Goal: Task Accomplishment & Management: Use online tool/utility

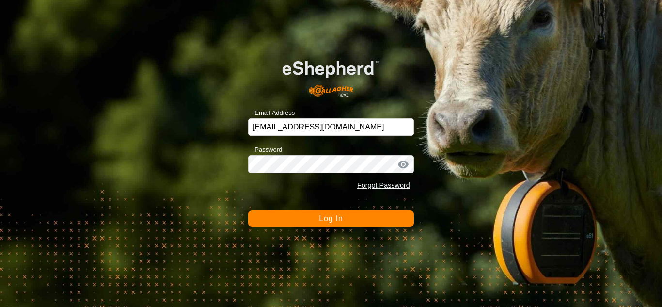
click at [296, 220] on button "Log In" at bounding box center [331, 218] width 166 height 16
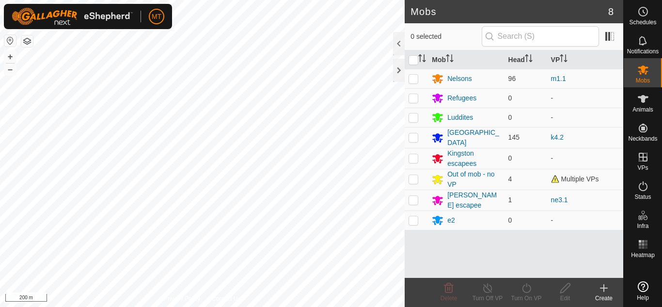
click at [204, 298] on div "Privacy Policy Contact Us Animal32 1253127069 Nelsons m1.1 + – ⇧ i 200 m" at bounding box center [202, 153] width 405 height 307
click at [111, 18] on div "MT Schedules Notifications Mobs Animals Neckbands VPs Status Infra Heatmap Help…" at bounding box center [331, 153] width 662 height 307
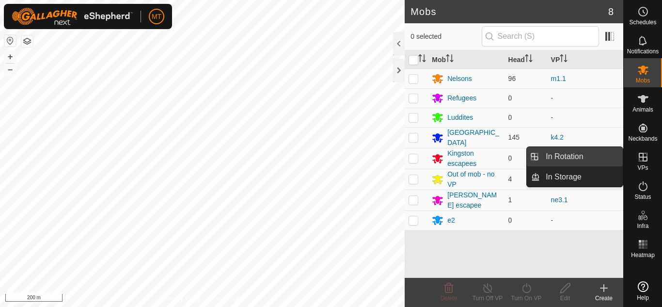
click at [552, 155] on link "In Rotation" at bounding box center [581, 156] width 83 height 19
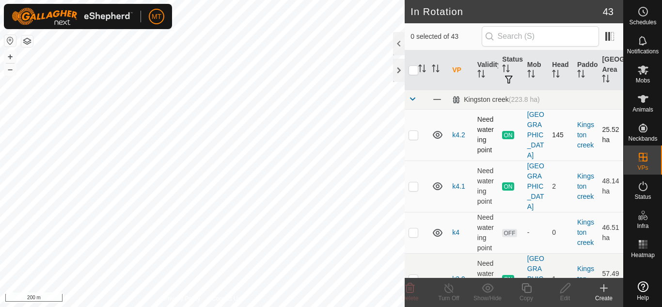
click at [415, 133] on p-checkbox at bounding box center [413, 135] width 10 height 8
checkbox input "true"
click at [526, 286] on icon at bounding box center [526, 288] width 12 height 12
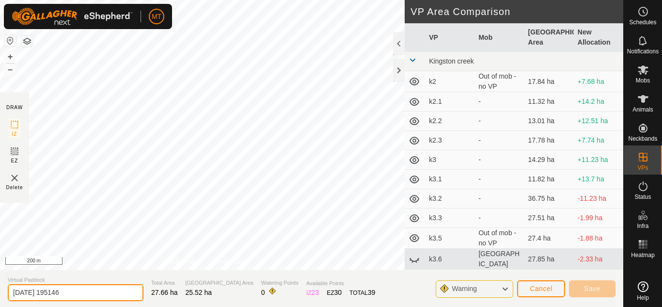
drag, startPoint x: 79, startPoint y: 291, endPoint x: 0, endPoint y: 276, distance: 80.4
click at [0, 276] on section "Virtual Paddock [DATE] 195146 Total Area 27.66 ha Grazing Area 25.52 ha Waterin…" at bounding box center [311, 288] width 623 height 37
type input "k4.3"
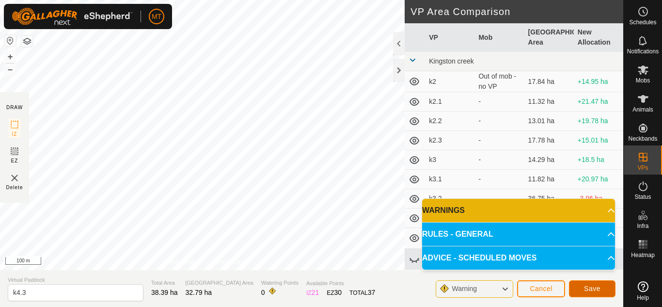
click at [590, 288] on span "Save" at bounding box center [592, 288] width 16 height 8
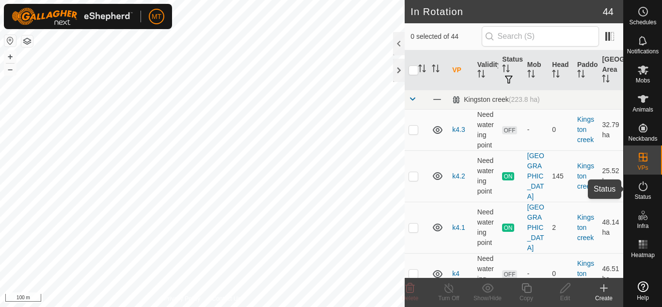
click at [647, 192] on es-activation-svg-icon at bounding box center [642, 186] width 17 height 16
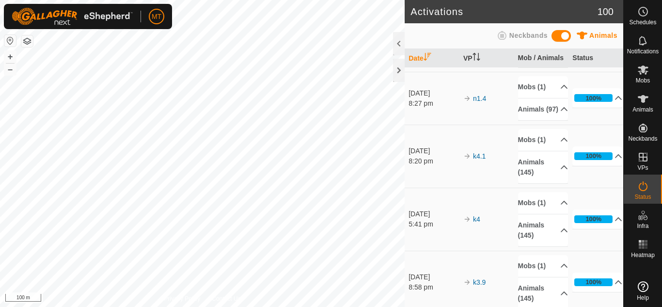
scroll to position [333, 0]
